Goal: Task Accomplishment & Management: Manage account settings

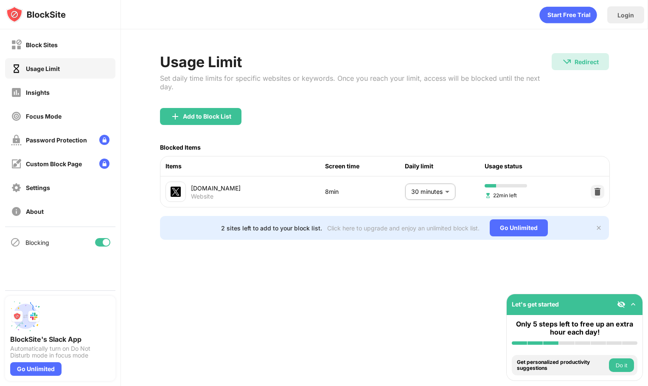
click at [421, 198] on body "Block Sites Usage Limit Insights Focus Mode Password Protection Custom Block Pa…" at bounding box center [324, 193] width 648 height 386
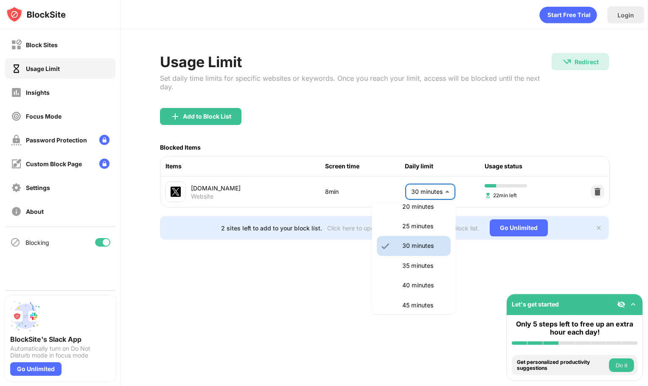
scroll to position [136, 0]
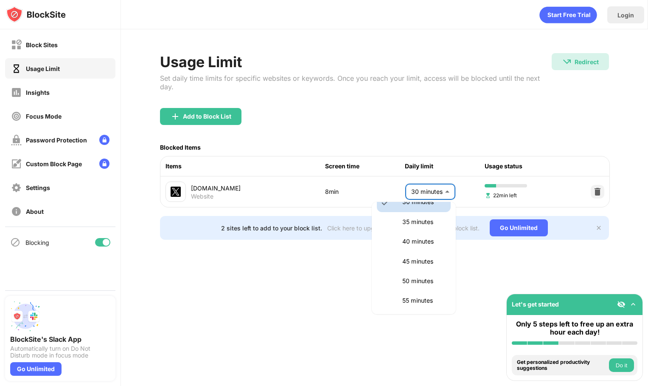
click at [420, 261] on p "45 minutes" at bounding box center [424, 260] width 43 height 9
type input "**"
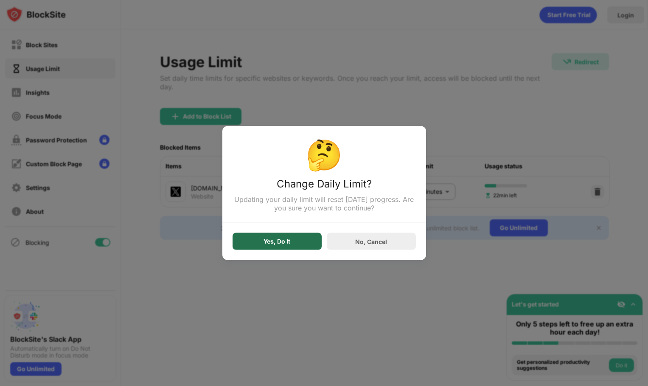
click at [296, 242] on div "Yes, Do It" at bounding box center [277, 241] width 89 height 17
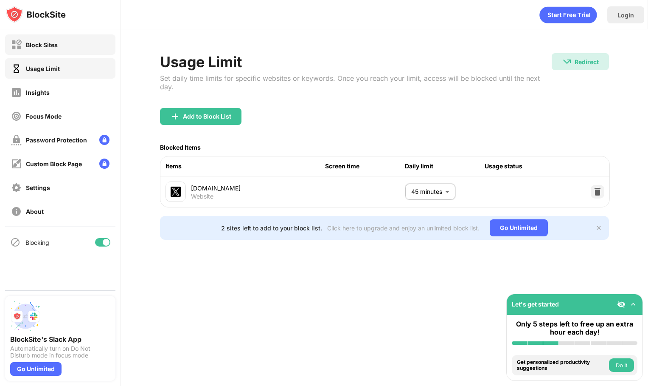
click at [48, 48] on div "Block Sites" at bounding box center [42, 44] width 32 height 7
